Goal: Download file/media: Obtain a digital file from the website

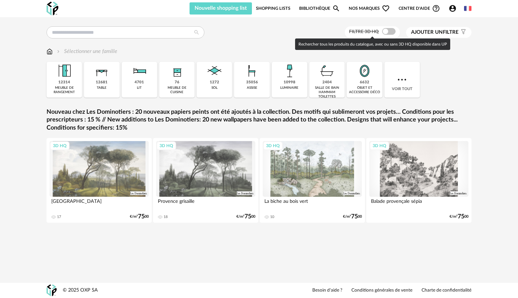
click at [393, 32] on span at bounding box center [389, 31] width 14 height 7
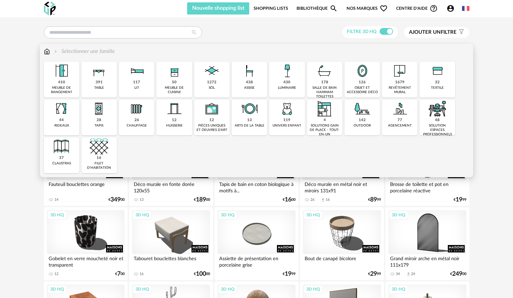
click at [218, 84] on div "1272 sol" at bounding box center [211, 80] width 35 height 36
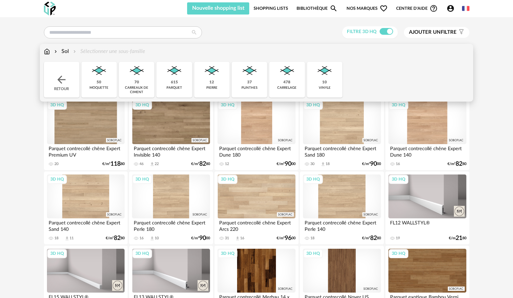
click at [216, 81] on div "12 pierre" at bounding box center [211, 80] width 35 height 36
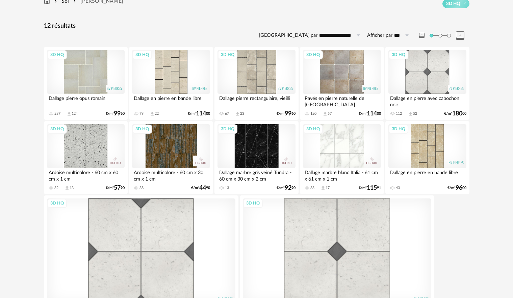
scroll to position [44, 0]
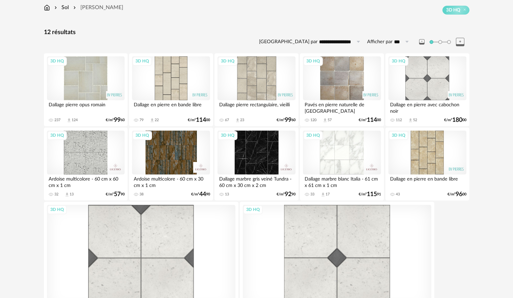
click at [328, 74] on div "3D HQ" at bounding box center [342, 78] width 78 height 44
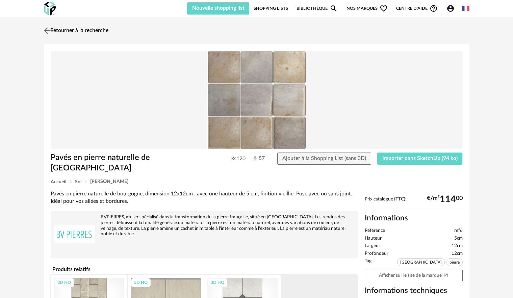
click at [75, 30] on link "Retourner à la recherche" at bounding box center [75, 30] width 66 height 15
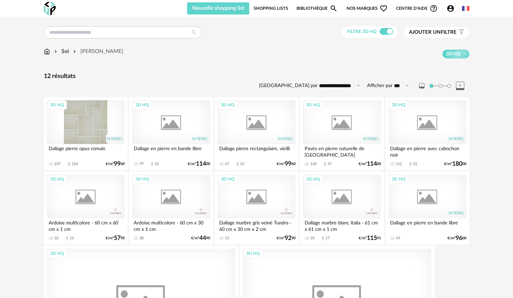
scroll to position [44, 0]
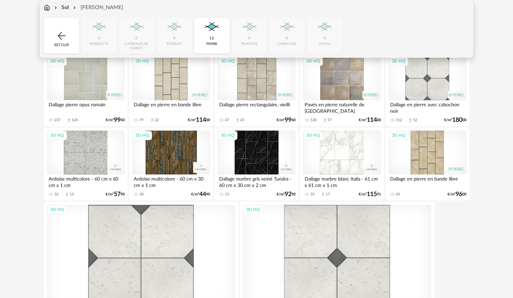
click at [68, 5] on div "Sol" at bounding box center [61, 8] width 16 height 8
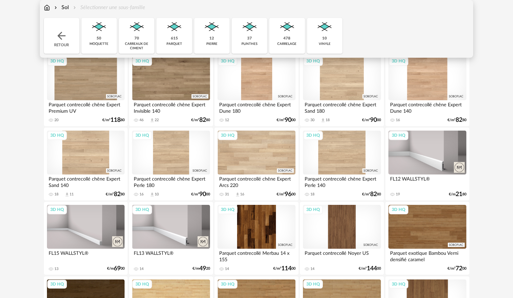
click at [65, 7] on div "Sol" at bounding box center [61, 8] width 16 height 8
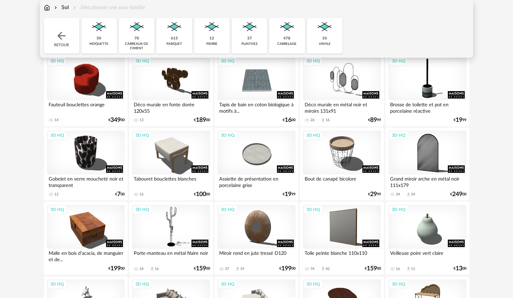
click at [50, 8] on div "Sol Sélectionner une sous-famille" at bounding box center [94, 8] width 101 height 8
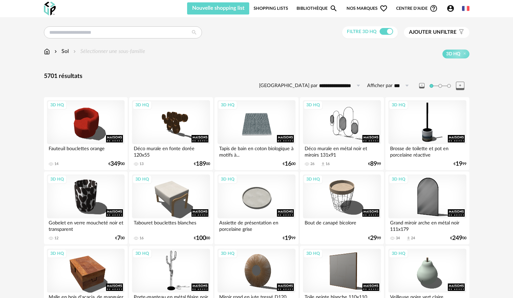
click at [47, 53] on img at bounding box center [47, 52] width 6 height 8
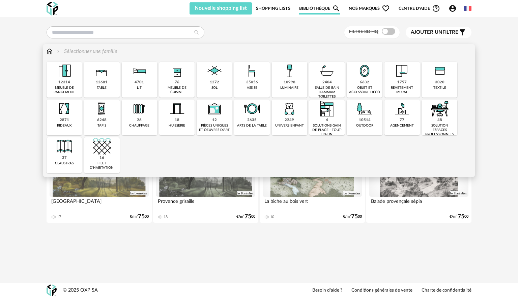
click at [215, 78] on img at bounding box center [215, 71] width 18 height 18
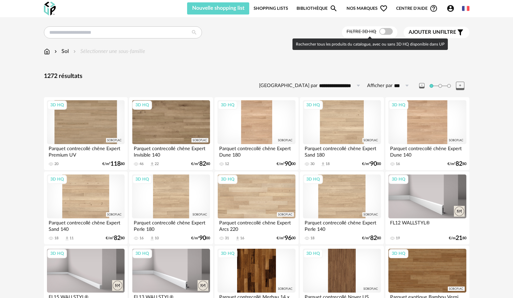
click at [389, 31] on span at bounding box center [386, 31] width 14 height 7
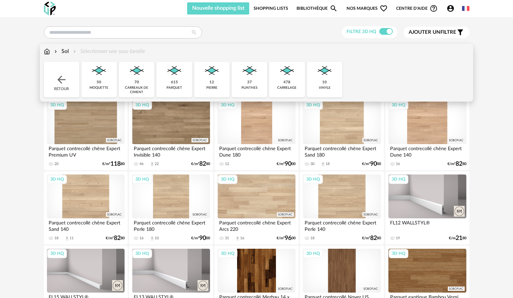
click at [286, 84] on div "478" at bounding box center [286, 82] width 7 height 5
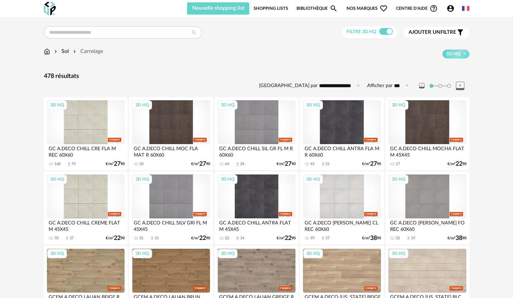
click at [447, 32] on span "Ajouter un filtre" at bounding box center [432, 32] width 48 height 7
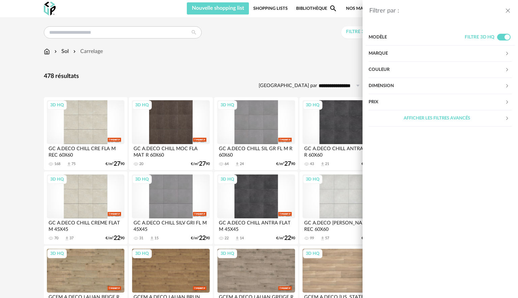
click at [391, 52] on div "Marque" at bounding box center [437, 54] width 136 height 16
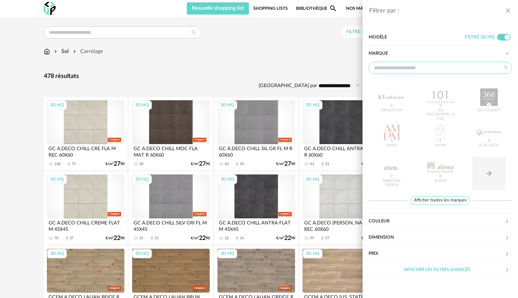
click at [405, 70] on input "text" at bounding box center [440, 68] width 143 height 12
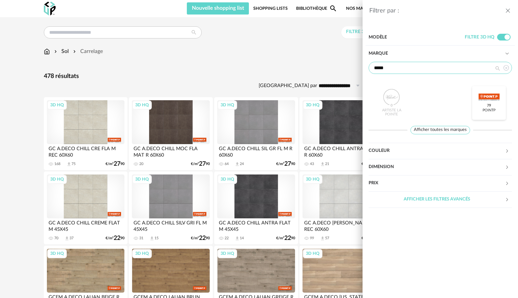
type input "*****"
click at [485, 96] on div at bounding box center [489, 97] width 26 height 18
click at [487, 105] on div at bounding box center [489, 97] width 26 height 18
click at [314, 72] on div "Filtrer par : Modèle Filtre 3D HQ Marque ***** Artiste La Pointe 0 PointP 79 Af…" at bounding box center [259, 149] width 518 height 298
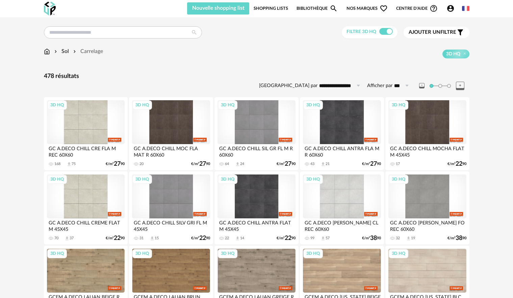
click at [445, 32] on span "Ajouter un filtre" at bounding box center [432, 32] width 48 height 7
click at [0, 0] on div "Modèle" at bounding box center [0, 0] width 0 height 0
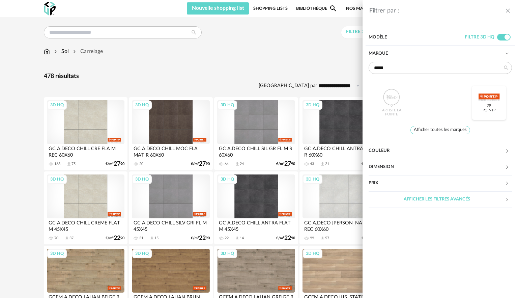
click at [491, 102] on div at bounding box center [489, 97] width 26 height 18
click at [324, 57] on div "Filtrer par : Modèle Filtre 3D HQ Marque ***** Artiste [GEOGRAPHIC_DATA] PointP…" at bounding box center [259, 149] width 518 height 298
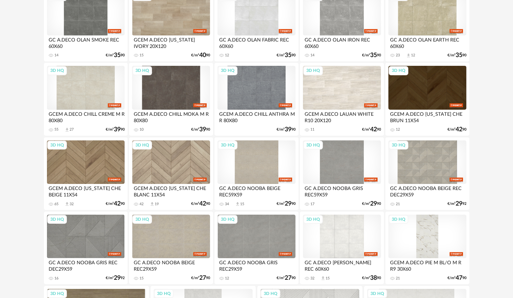
scroll to position [858, 0]
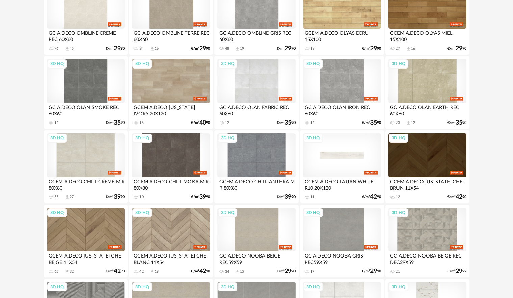
click at [351, 146] on div "3D HQ" at bounding box center [342, 155] width 78 height 44
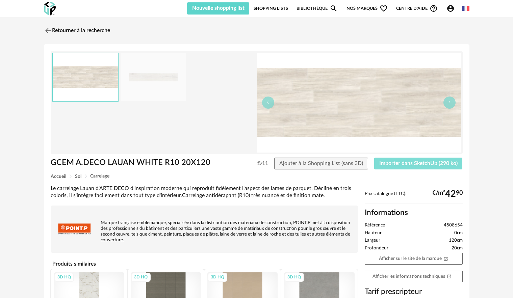
click at [416, 164] on span "Importer dans SketchUp (290 ko)" at bounding box center [418, 163] width 78 height 5
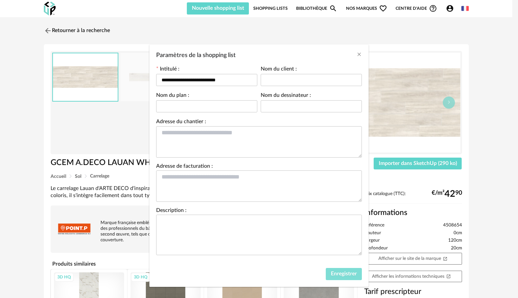
click at [349, 272] on span "Enregistrer" at bounding box center [344, 273] width 26 height 5
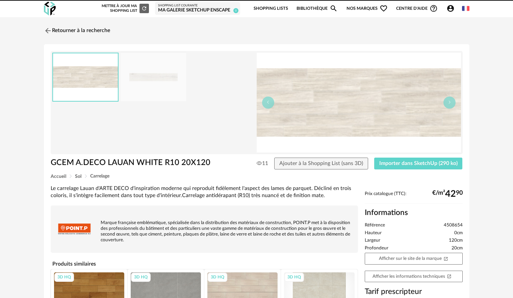
click at [78, 30] on link "Retourner à la recherche" at bounding box center [77, 30] width 66 height 15
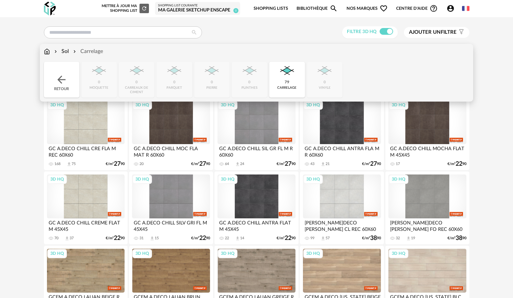
click at [47, 52] on img at bounding box center [47, 52] width 6 height 8
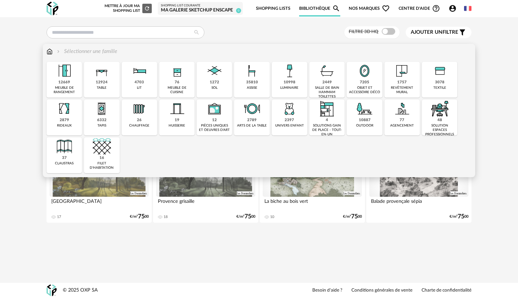
click at [280, 81] on div "10998 luminaire" at bounding box center [289, 80] width 35 height 36
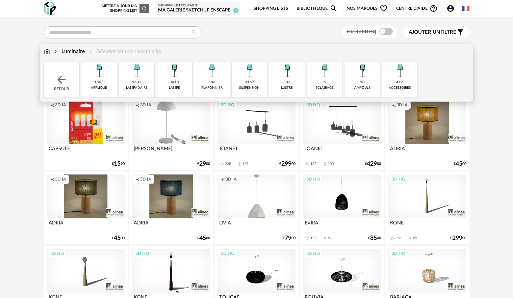
click at [252, 81] on div "3167" at bounding box center [249, 82] width 9 height 5
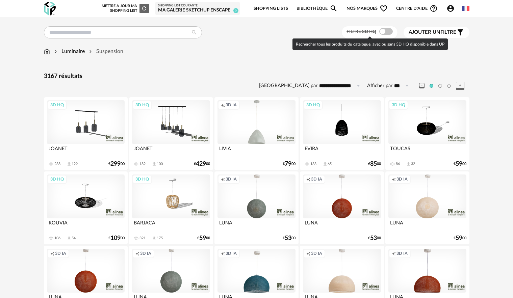
click at [388, 32] on span at bounding box center [386, 31] width 14 height 7
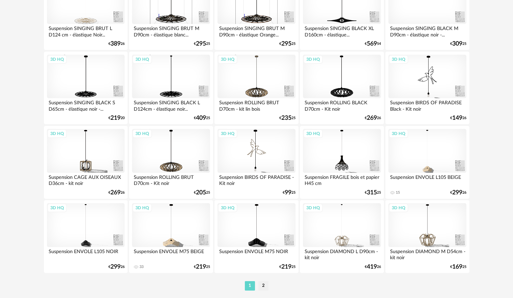
scroll to position [1329, 0]
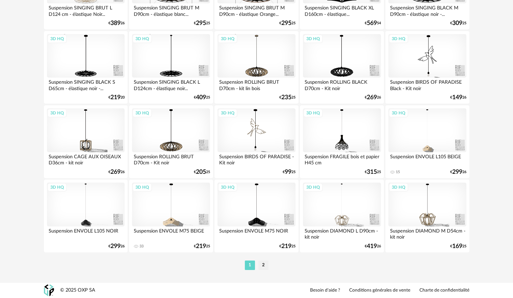
click at [263, 265] on li "2" at bounding box center [263, 265] width 10 height 9
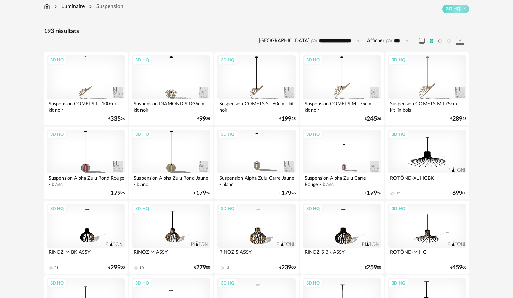
scroll to position [38, 0]
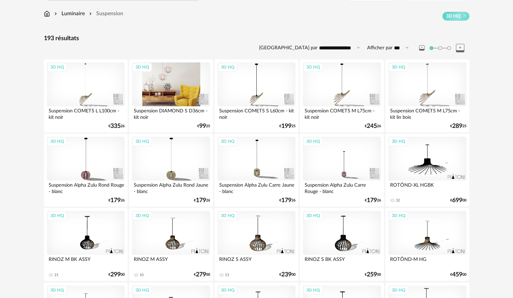
click at [190, 91] on div "3D HQ" at bounding box center [171, 84] width 78 height 44
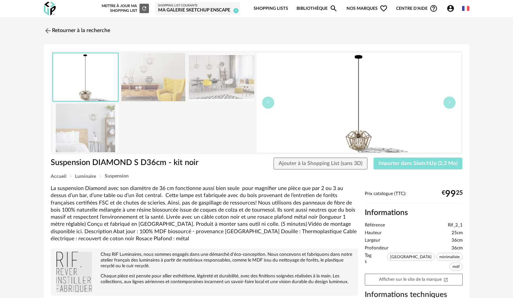
click at [412, 164] on span "Importer dans SketchUp (2,3 Mo)" at bounding box center [417, 163] width 79 height 5
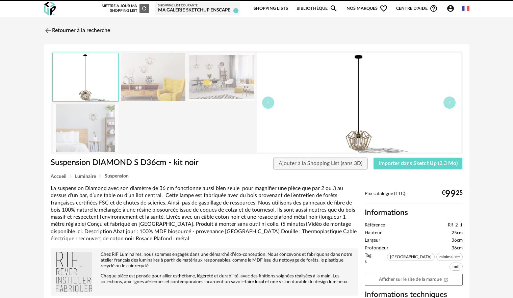
drag, startPoint x: 224, startPoint y: 171, endPoint x: 249, endPoint y: 149, distance: 32.5
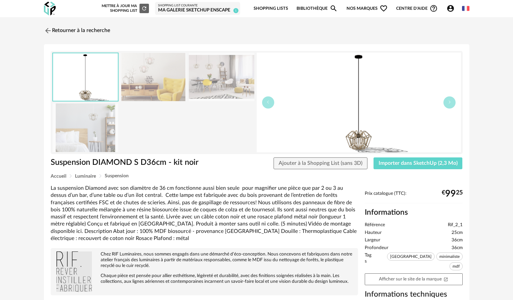
click at [76, 30] on link "Retourner à la recherche" at bounding box center [77, 30] width 66 height 15
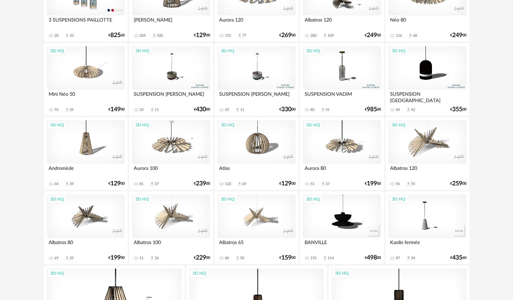
scroll to position [1284, 0]
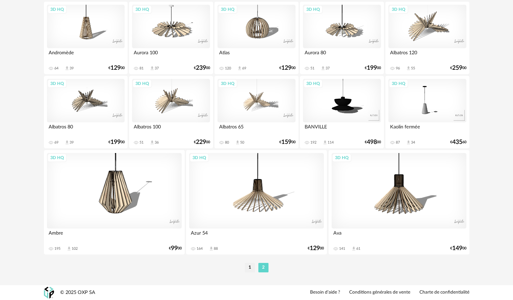
click at [249, 268] on li "1" at bounding box center [250, 267] width 10 height 9
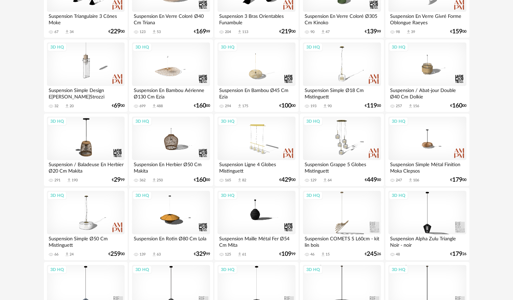
scroll to position [371, 0]
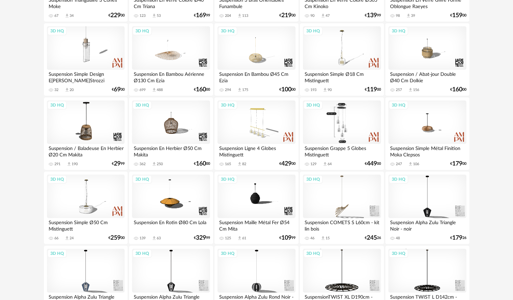
click at [342, 128] on div "3D HQ" at bounding box center [342, 123] width 78 height 44
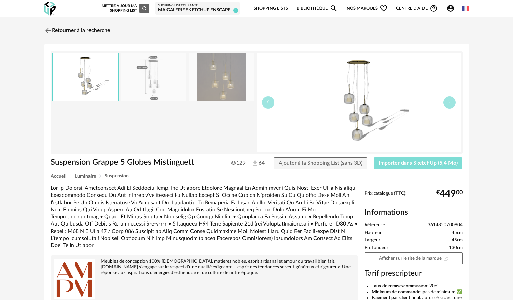
click at [419, 162] on span "Importer dans SketchUp (5,4 Mo)" at bounding box center [417, 163] width 79 height 5
drag, startPoint x: 18, startPoint y: 224, endPoint x: 26, endPoint y: 224, distance: 7.8
click at [18, 224] on div "Retourner à la recherche Suspension Grappe 5 Globes Mistinguett Suspension Grap…" at bounding box center [256, 219] width 513 height 404
click at [84, 30] on link "Retourner à la recherche" at bounding box center [75, 30] width 66 height 15
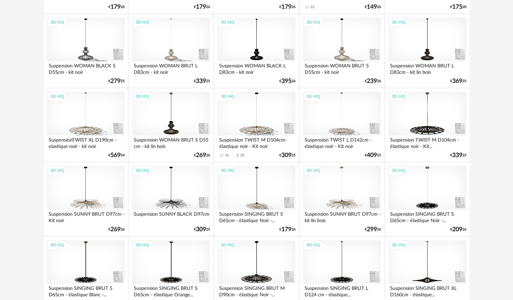
scroll to position [810, 0]
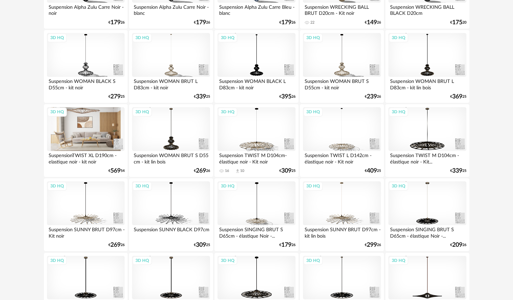
click at [97, 146] on div "3D HQ" at bounding box center [86, 129] width 78 height 44
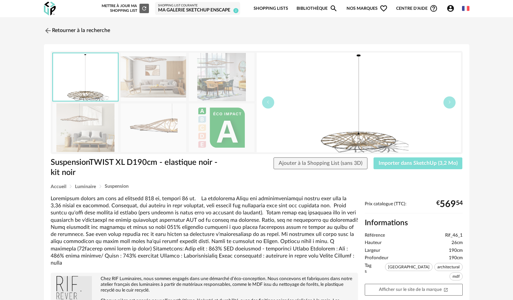
click at [420, 165] on span "Importer dans SketchUp (3,2 Mo)" at bounding box center [417, 163] width 79 height 5
